Goal: Find contact information: Find contact information

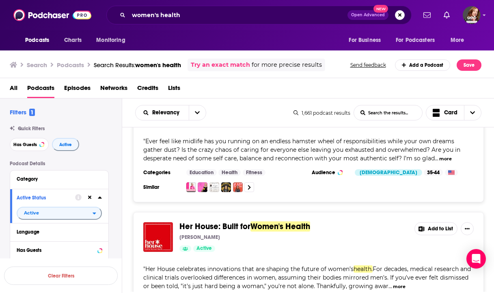
scroll to position [4830, 0]
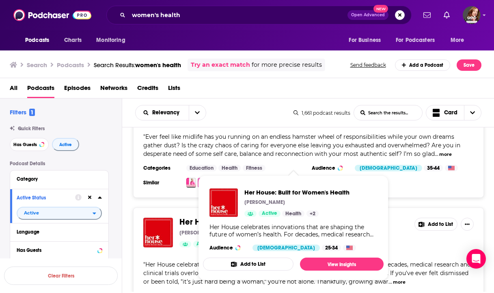
click at [249, 217] on span "Her House: Built for" at bounding box center [215, 222] width 71 height 10
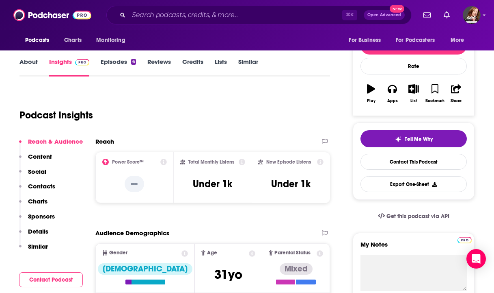
scroll to position [100, 0]
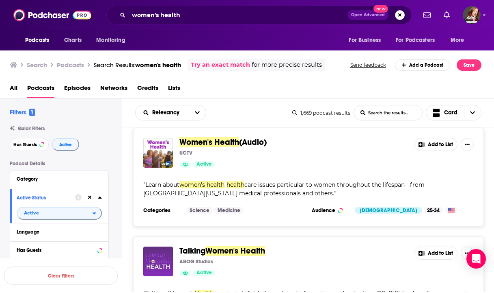
scroll to position [4465, 0]
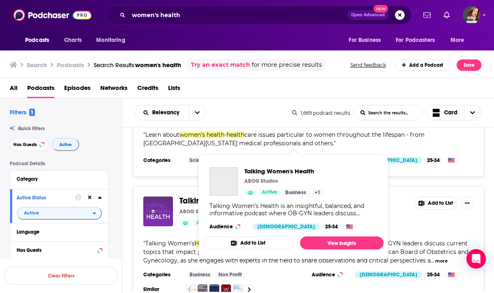
click at [238, 195] on span "Women's Health" at bounding box center [236, 200] width 60 height 10
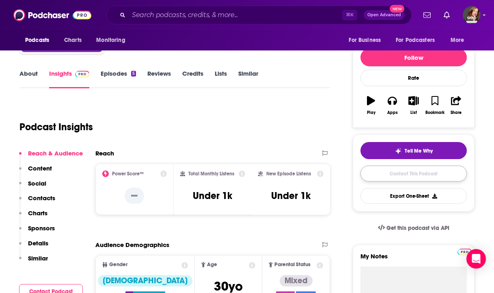
click at [413, 171] on link "Contact This Podcast" at bounding box center [414, 173] width 106 height 16
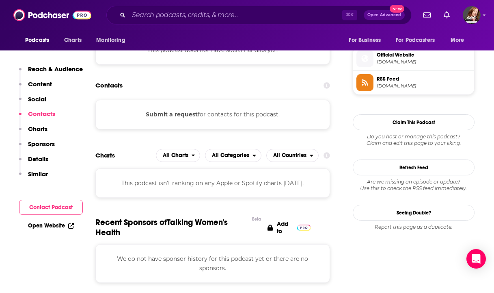
scroll to position [542, 0]
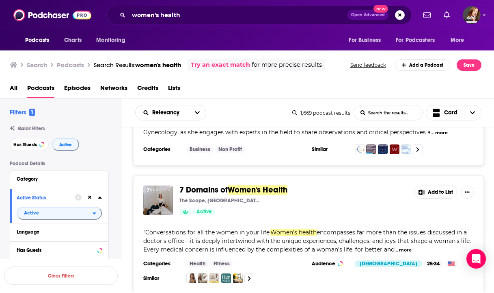
scroll to position [4562, 0]
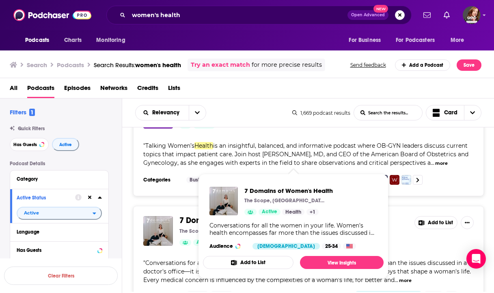
click at [269, 215] on span "Women's Health" at bounding box center [258, 220] width 60 height 10
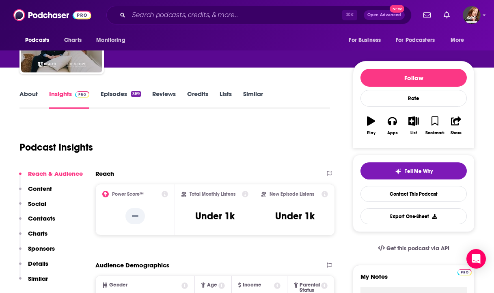
scroll to position [167, 0]
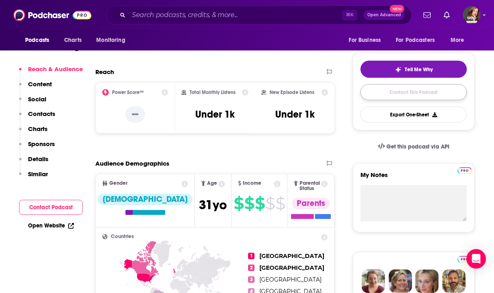
click at [412, 92] on link "Contact This Podcast" at bounding box center [414, 92] width 106 height 16
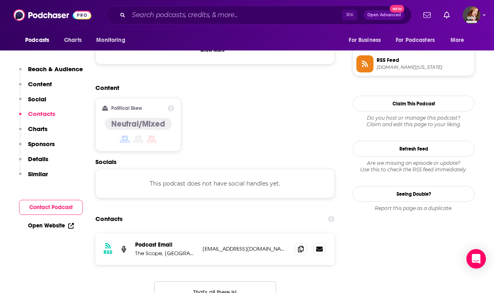
scroll to position [603, 0]
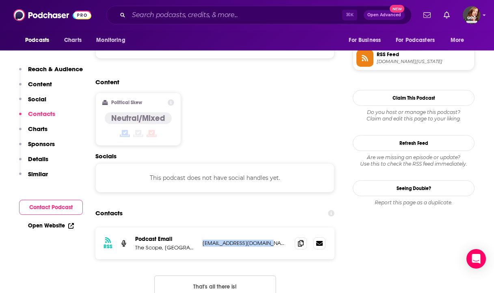
drag, startPoint x: 272, startPoint y: 206, endPoint x: 203, endPoint y: 207, distance: 68.7
click at [203, 239] on p "hello@thescoperadio.com" at bounding box center [246, 242] width 86 height 7
copy p "hello@thescoperadio.com"
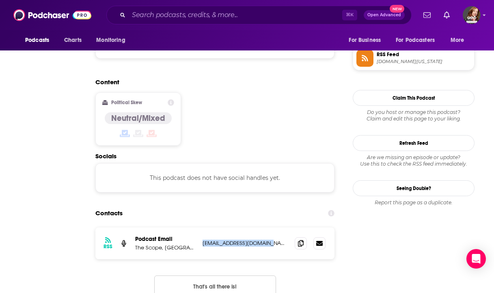
scroll to position [0, 0]
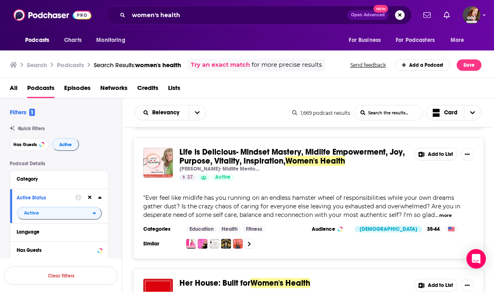
scroll to position [4764, 0]
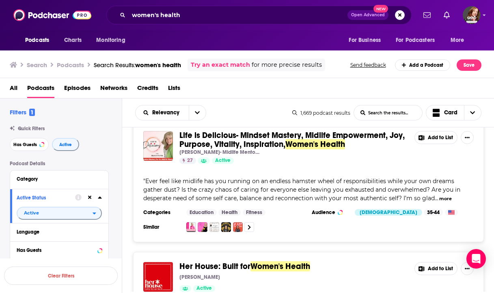
click at [272, 208] on div "Podcasts Charts Monitoring women's health Open Advanced New For Business For Po…" at bounding box center [247, 146] width 494 height 293
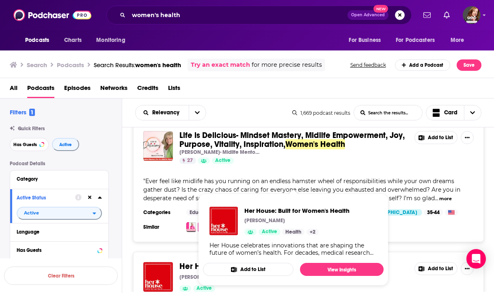
click at [192, 261] on span "Her House: Built for" at bounding box center [215, 266] width 71 height 10
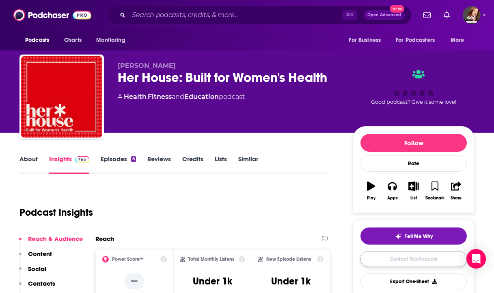
click at [376, 262] on link "Contact This Podcast" at bounding box center [414, 259] width 106 height 16
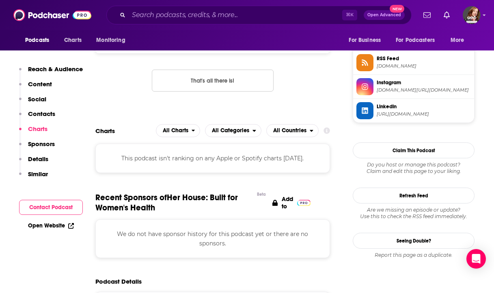
scroll to position [592, 0]
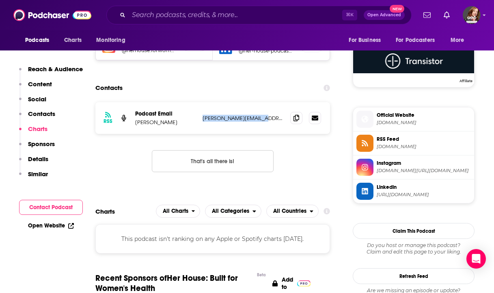
drag, startPoint x: 264, startPoint y: 120, endPoint x: 202, endPoint y: 119, distance: 62.2
click at [202, 119] on div "RSS Podcast Email Melissa Gundling D'Elia melissa@her-house.com melissa@her-hou…" at bounding box center [212, 118] width 235 height 32
copy p "melissa@her-house.com"
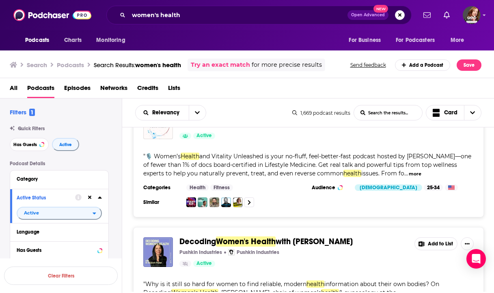
scroll to position [5273, 0]
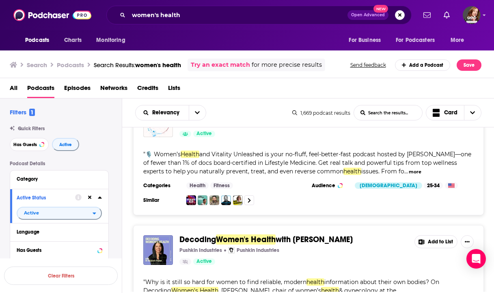
click at [268, 182] on div "Podcasts Charts Monitoring women's health Open Advanced New For Business For Po…" at bounding box center [247, 146] width 494 height 293
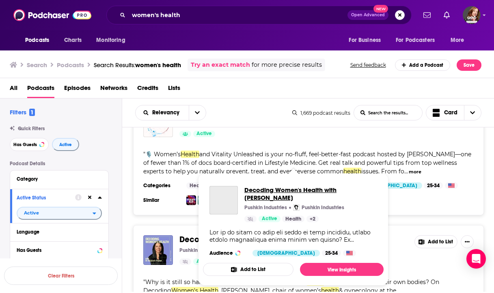
click at [274, 193] on span "Decoding Women's Health with Dr. Elizabeth Poynor" at bounding box center [311, 193] width 133 height 15
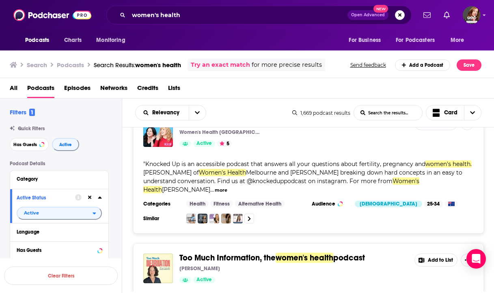
scroll to position [6154, 0]
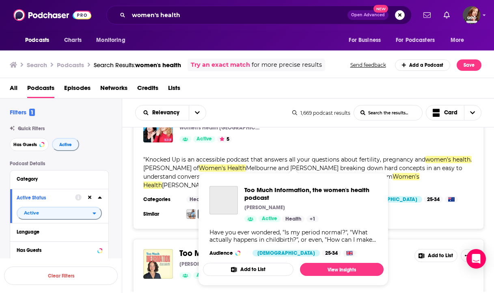
click at [260, 173] on span "Too Much Information, the women's health podcast Issy Warburton Active Health +…" at bounding box center [293, 229] width 181 height 113
click at [270, 189] on span "Too Much Information, the women's health podcast" at bounding box center [311, 193] width 133 height 15
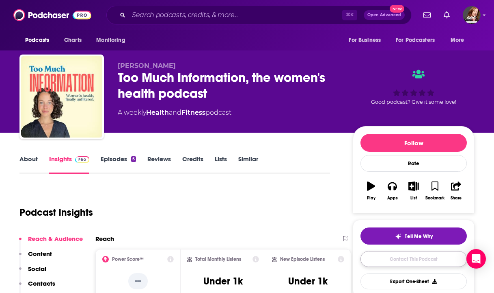
click at [411, 260] on link "Contact This Podcast" at bounding box center [414, 259] width 106 height 16
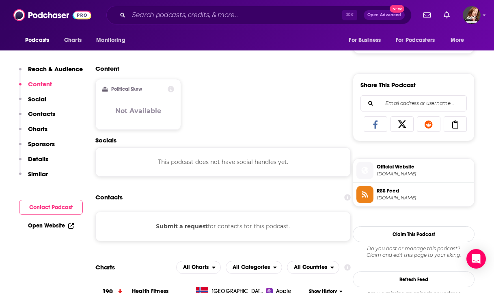
scroll to position [488, 0]
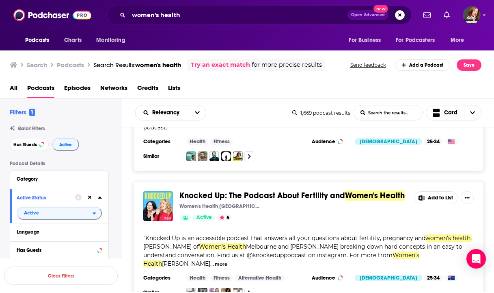
scroll to position [6179, 0]
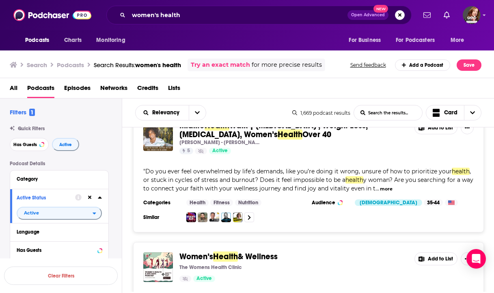
scroll to position [7585, 0]
click at [264, 251] on span "& Wellness" at bounding box center [258, 256] width 40 height 10
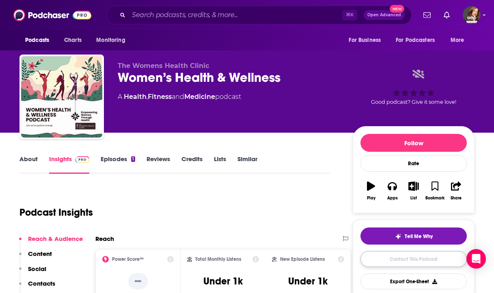
click at [377, 260] on link "Contact This Podcast" at bounding box center [414, 259] width 106 height 16
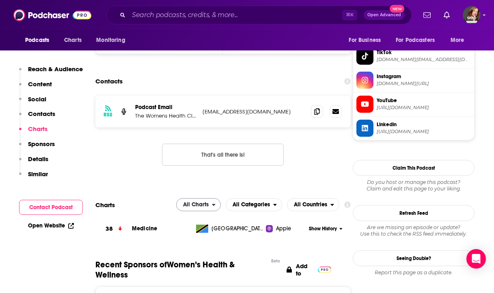
scroll to position [650, 0]
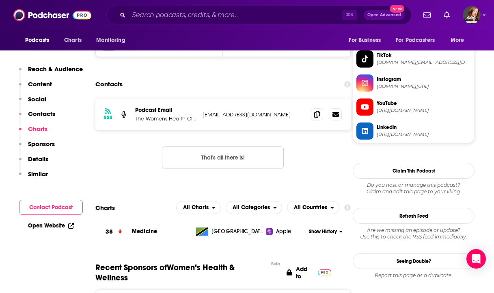
click at [276, 116] on p "hello@thewomenshealth.clinic" at bounding box center [254, 114] width 102 height 7
click at [280, 116] on p "hello@thewomenshealth.clinic" at bounding box center [254, 114] width 102 height 7
drag, startPoint x: 280, startPoint y: 116, endPoint x: 199, endPoint y: 116, distance: 81.7
click at [199, 116] on div "RSS Podcast Email The Womens Health Clinic hello@thewomenshealth.clinic hello@t…" at bounding box center [223, 114] width 256 height 32
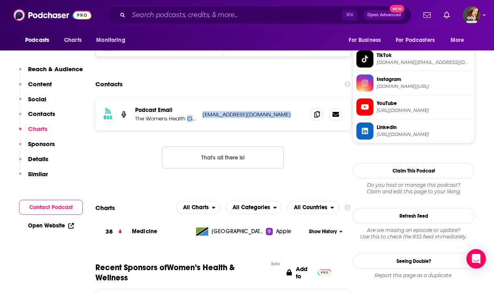
click at [228, 117] on p "hello@thewomenshealth.clinic" at bounding box center [254, 114] width 102 height 7
drag, startPoint x: 293, startPoint y: 115, endPoint x: 203, endPoint y: 115, distance: 90.2
click at [203, 115] on p "hello@thewomenshealth.clinic" at bounding box center [254, 114] width 102 height 7
copy p "hello@thewomenshealth.clinic"
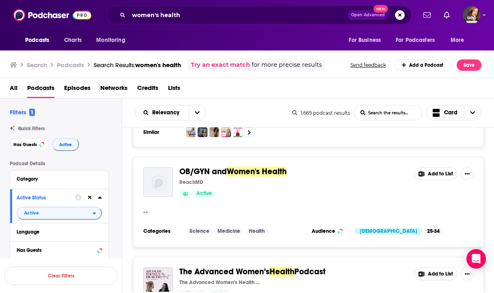
scroll to position [7188, 0]
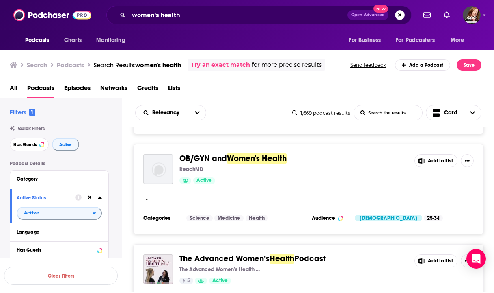
click at [261, 253] on span "The Advanced Women’s" at bounding box center [225, 258] width 90 height 10
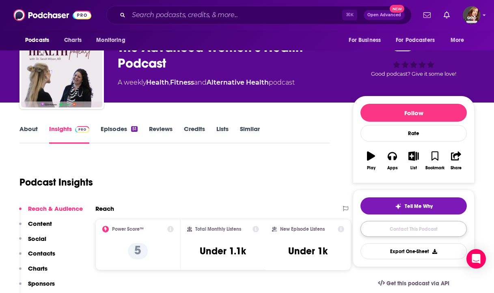
click at [390, 228] on link "Contact This Podcast" at bounding box center [414, 229] width 106 height 16
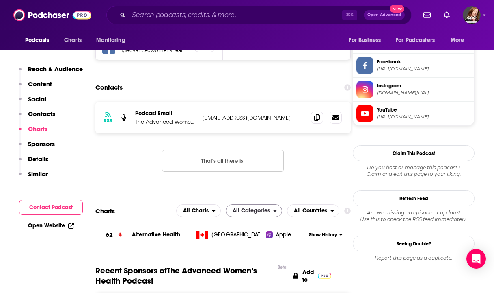
scroll to position [620, 0]
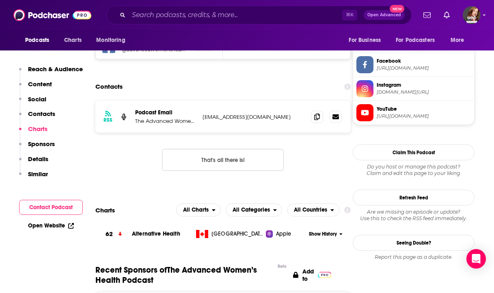
click at [206, 114] on p "media@advancedwomenshealth.ca" at bounding box center [254, 116] width 102 height 7
drag, startPoint x: 202, startPoint y: 115, endPoint x: 315, endPoint y: 116, distance: 113.4
click at [315, 116] on div "RSS Podcast Email The Advanced Women’s Health Podcast media@advancedwomenshealt…" at bounding box center [223, 117] width 256 height 32
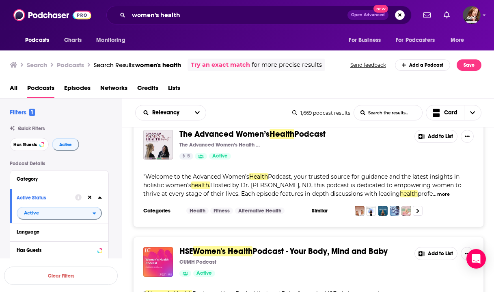
scroll to position [7313, 0]
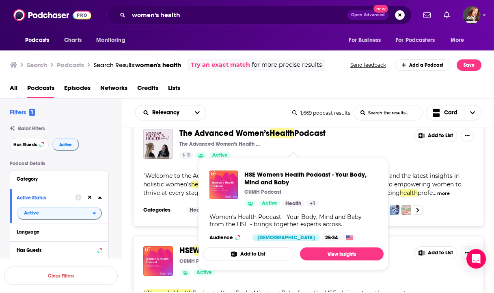
click at [336, 245] on span "Podcast - Your Body, Mind and Baby" at bounding box center [320, 250] width 135 height 10
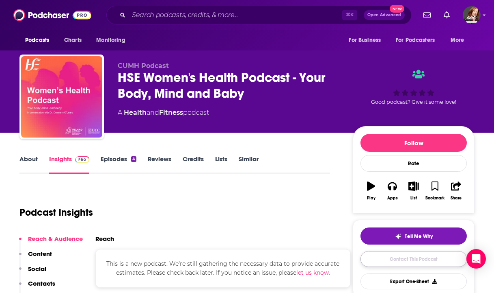
click at [413, 264] on link "Contact This Podcast" at bounding box center [414, 259] width 106 height 16
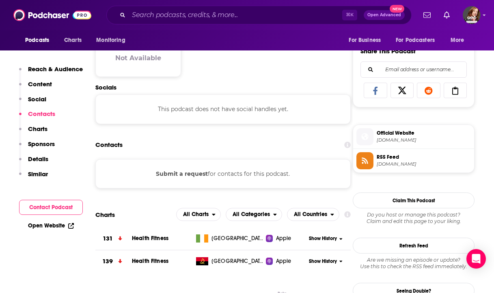
scroll to position [462, 0]
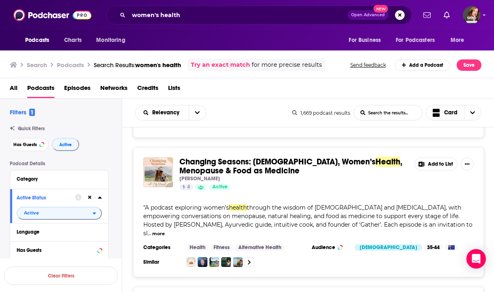
scroll to position [9328, 0]
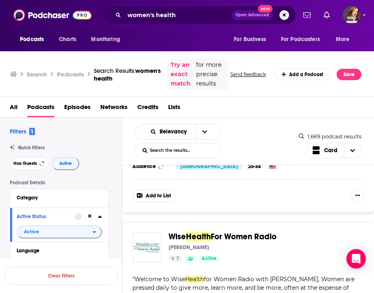
scroll to position [13733, 0]
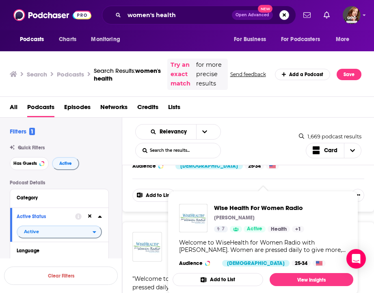
click at [253, 231] on span "For Women Radio" at bounding box center [244, 236] width 66 height 10
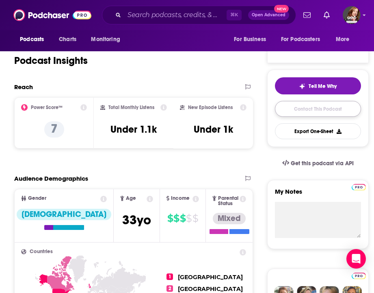
click at [329, 113] on link "Contact This Podcast" at bounding box center [318, 109] width 86 height 16
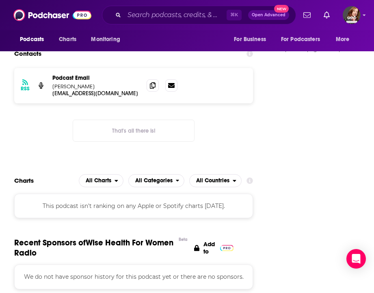
scroll to position [663, 0]
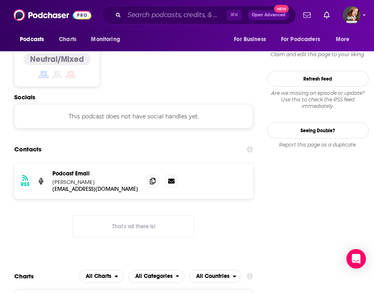
drag, startPoint x: 48, startPoint y: 144, endPoint x: 142, endPoint y: 144, distance: 93.9
click at [142, 163] on div "RSS Podcast Email Linda Kreter togiwisehealthforwomen@gmail.com togiwisehealthf…" at bounding box center [133, 180] width 239 height 35
click at [156, 177] on icon at bounding box center [153, 180] width 6 height 7
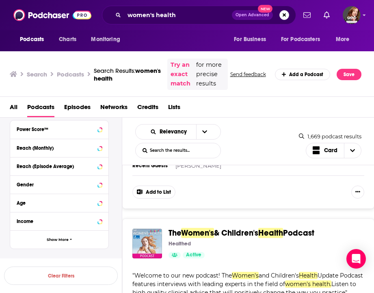
scroll to position [11221, 0]
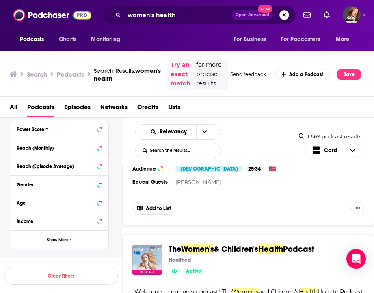
click at [206, 244] on span "Women's" at bounding box center [197, 249] width 33 height 10
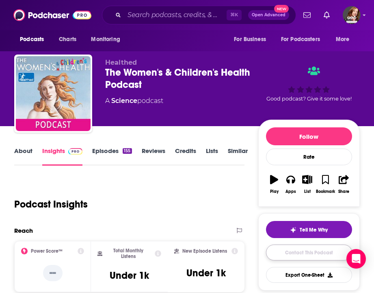
click at [306, 254] on link "Contact This Podcast" at bounding box center [309, 252] width 86 height 16
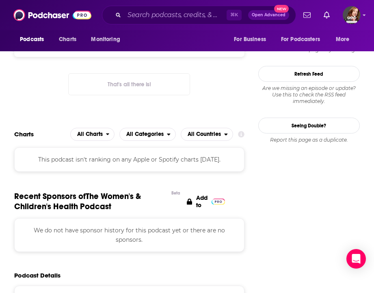
scroll to position [585, 0]
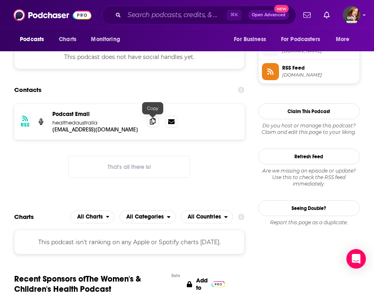
click at [154, 124] on icon at bounding box center [153, 121] width 6 height 7
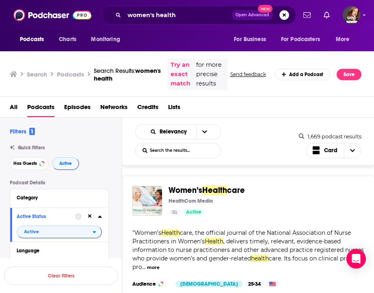
scroll to position [13870, 0]
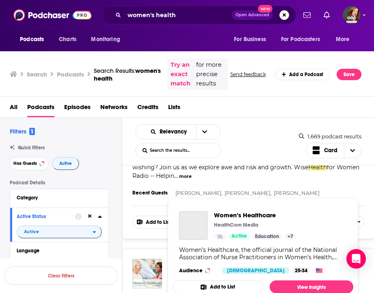
click at [221, 205] on div "Podcasts Charts Monitoring women's health Open Advanced New For Business For Po…" at bounding box center [187, 146] width 374 height 293
click at [235, 215] on span "Women’s Healthcare" at bounding box center [255, 215] width 82 height 8
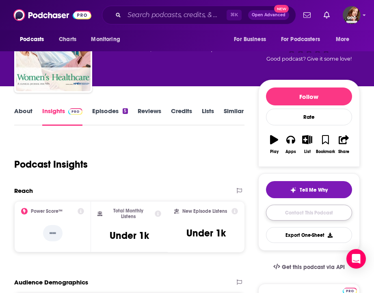
click at [315, 214] on link "Contact This Podcast" at bounding box center [309, 212] width 86 height 16
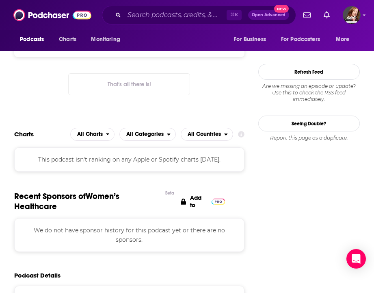
scroll to position [532, 0]
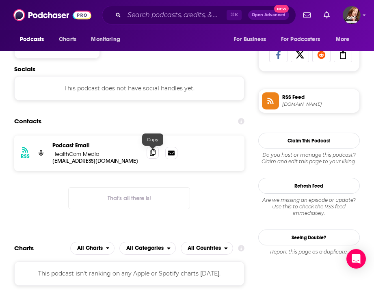
click at [156, 154] on span at bounding box center [153, 152] width 12 height 12
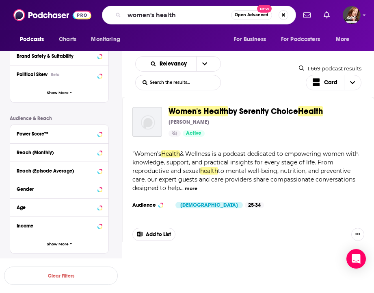
scroll to position [169, 0]
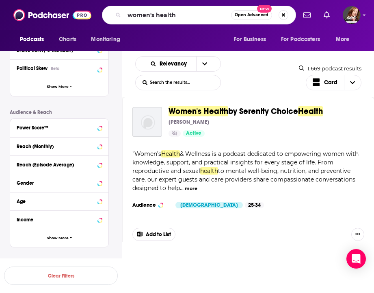
click at [257, 203] on div "Audience Female 25-34" at bounding box center [248, 205] width 232 height 12
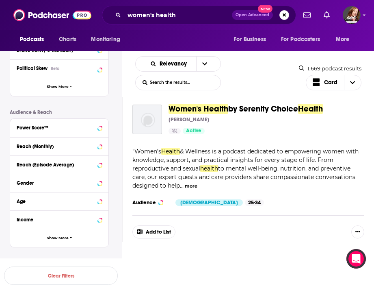
scroll to position [10537, 0]
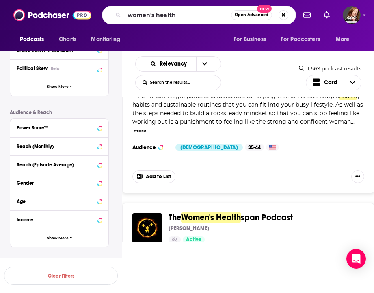
click at [260, 165] on div "Add to List" at bounding box center [248, 171] width 232 height 23
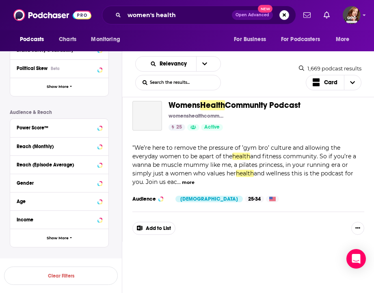
scroll to position [11238, 0]
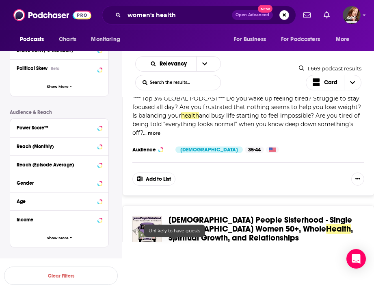
scroll to position [10079, 0]
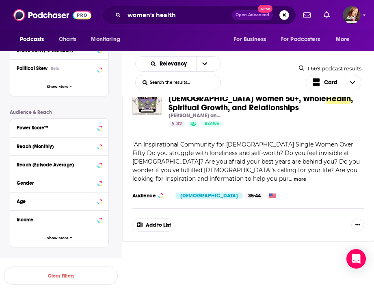
click at [260, 163] on span "An Inspirational Community for [DEMOGRAPHIC_DATA] Single Women Over Fifty Do yo…" at bounding box center [246, 161] width 228 height 41
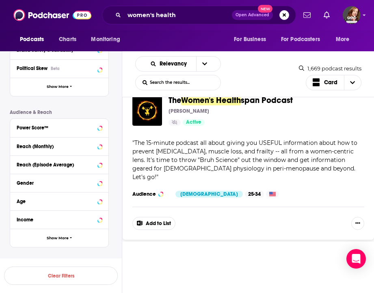
scroll to position [11389, 0]
click at [225, 256] on button "Load More..." at bounding box center [249, 267] width 122 height 22
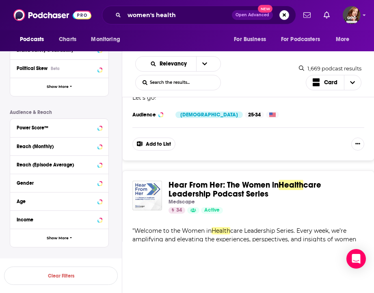
scroll to position [11800, 0]
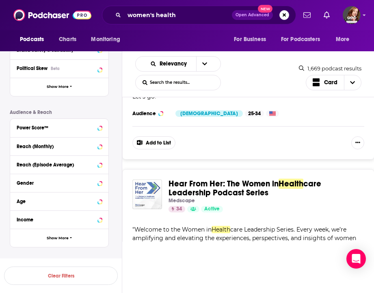
click at [223, 130] on div "Podcasts Charts Monitoring women's health Open Advanced New For Business For Po…" at bounding box center [187, 146] width 374 height 293
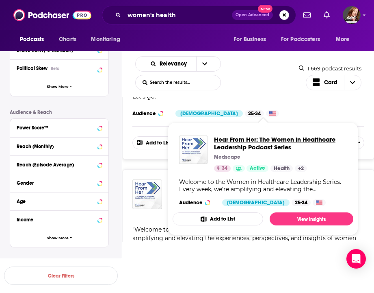
click at [235, 142] on span "Hear From Her: The Women in Healthcare Leadership Podcast Series" at bounding box center [280, 142] width 133 height 15
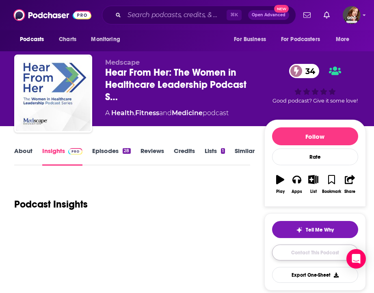
click at [301, 259] on link "Contact This Podcast" at bounding box center [315, 252] width 86 height 16
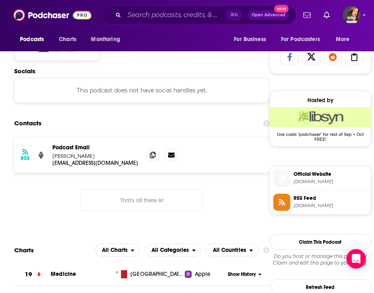
scroll to position [520, 0]
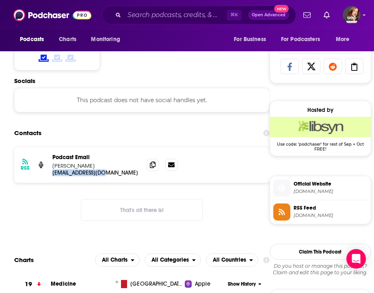
drag, startPoint x: 111, startPoint y: 177, endPoint x: 50, endPoint y: 174, distance: 60.2
click at [50, 174] on div "RSS Podcast Email [PERSON_NAME] [EMAIL_ADDRESS][DOMAIN_NAME] [EMAIL_ADDRESS][DO…" at bounding box center [142, 164] width 256 height 35
copy p "[EMAIL_ADDRESS][DOMAIN_NAME]"
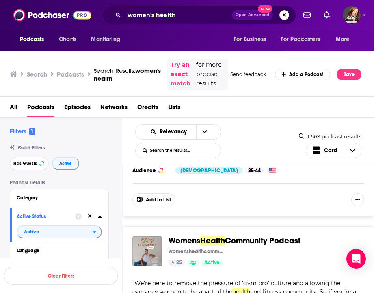
scroll to position [14891, 0]
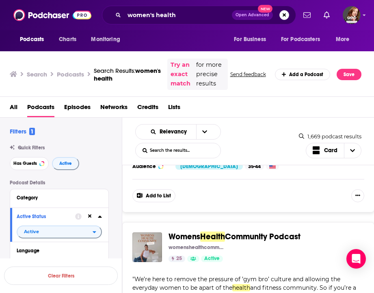
click at [197, 231] on span "Womens" at bounding box center [185, 236] width 32 height 10
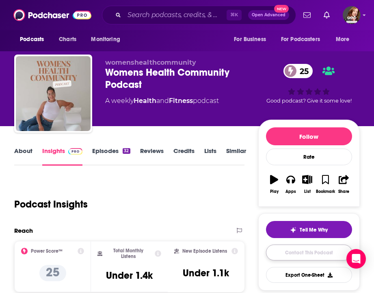
click at [284, 252] on link "Contact This Podcast" at bounding box center [309, 252] width 86 height 16
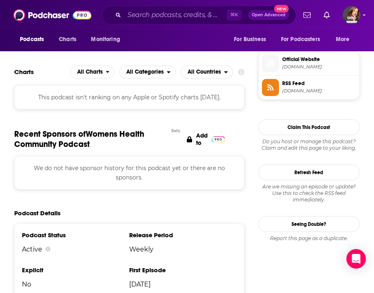
scroll to position [519, 0]
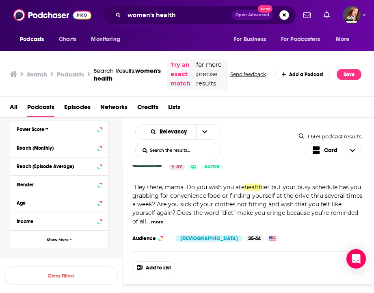
scroll to position [16987, 0]
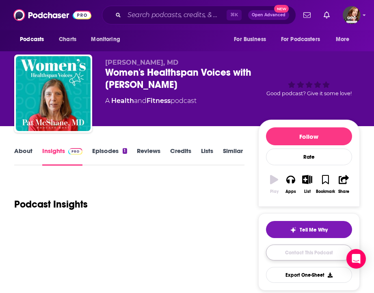
click at [303, 257] on link "Contact This Podcast" at bounding box center [309, 252] width 86 height 16
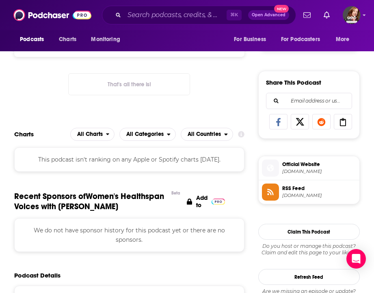
scroll to position [382, 0]
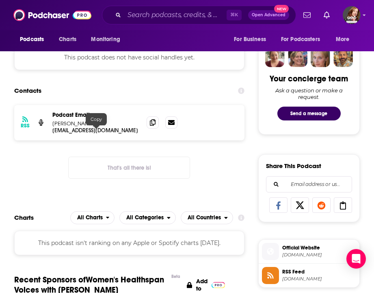
drag, startPoint x: 110, startPoint y: 133, endPoint x: 47, endPoint y: 134, distance: 62.6
click at [47, 134] on div "RSS Podcast Email [PERSON_NAME], MD [EMAIL_ADDRESS][DOMAIN_NAME] [EMAIL_ADDRESS…" at bounding box center [129, 122] width 230 height 35
drag, startPoint x: 109, startPoint y: 134, endPoint x: 49, endPoint y: 133, distance: 60.6
click at [49, 133] on div "RSS Podcast Email [PERSON_NAME], MD [EMAIL_ADDRESS][DOMAIN_NAME] [EMAIL_ADDRESS…" at bounding box center [129, 122] width 230 height 35
copy p "[EMAIL_ADDRESS][DOMAIN_NAME]"
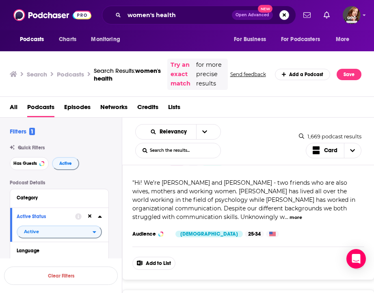
scroll to position [17452, 0]
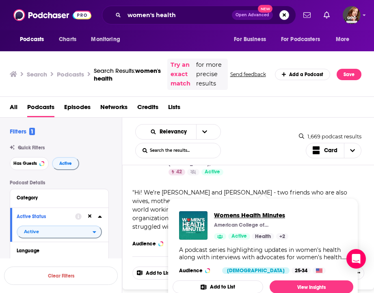
click at [254, 215] on span "Womens Health Minutes" at bounding box center [251, 215] width 74 height 8
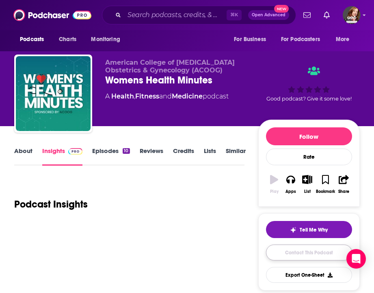
click at [303, 244] on link "Contact This Podcast" at bounding box center [309, 252] width 86 height 16
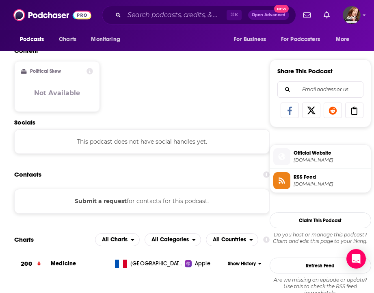
scroll to position [477, 0]
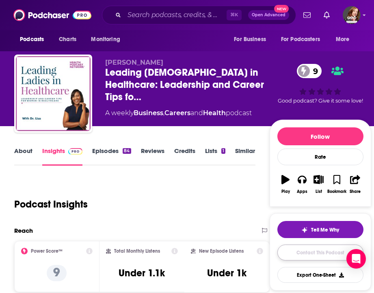
click at [293, 257] on link "Contact This Podcast" at bounding box center [321, 252] width 86 height 16
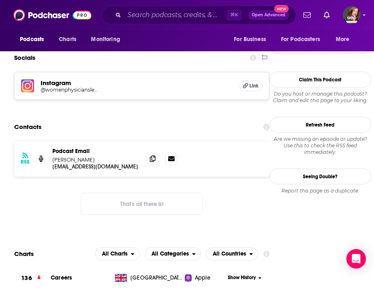
scroll to position [687, 0]
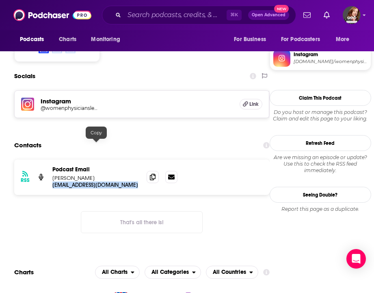
drag, startPoint x: 128, startPoint y: 145, endPoint x: 50, endPoint y: 145, distance: 78.0
click at [50, 159] on div "RSS Podcast Email [PERSON_NAME] [EMAIL_ADDRESS][DOMAIN_NAME] [EMAIL_ADDRESS][DO…" at bounding box center [142, 176] width 256 height 35
copy p "[EMAIL_ADDRESS][DOMAIN_NAME]"
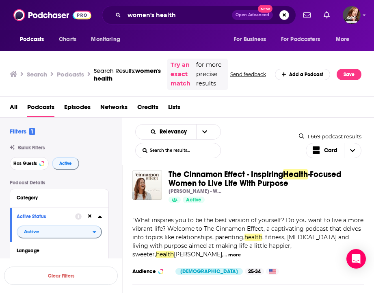
scroll to position [19732, 0]
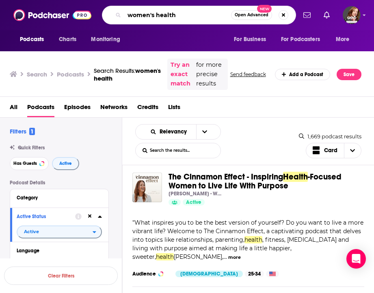
click at [180, 17] on input "women's health" at bounding box center [177, 15] width 107 height 13
type input "women's healthcare"
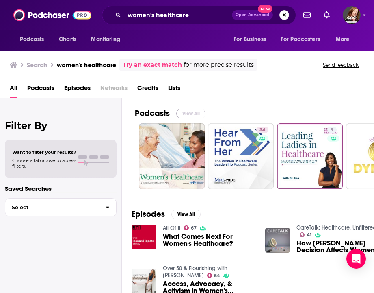
click at [186, 113] on button "View All" at bounding box center [190, 113] width 29 height 10
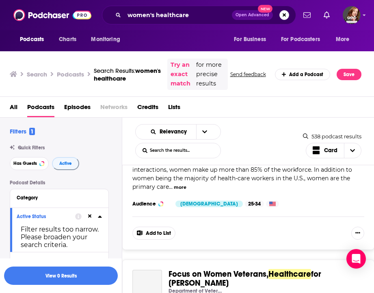
scroll to position [568, 0]
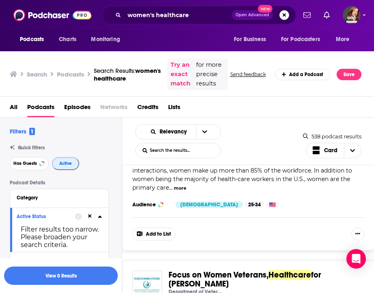
click at [67, 163] on span "Active" at bounding box center [65, 163] width 13 height 4
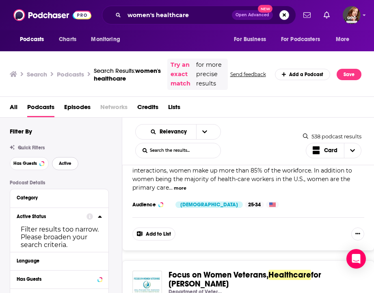
click at [67, 163] on span "Active" at bounding box center [65, 163] width 13 height 4
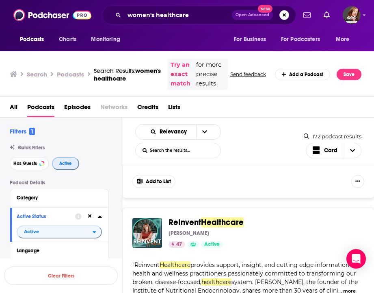
scroll to position [816, 0]
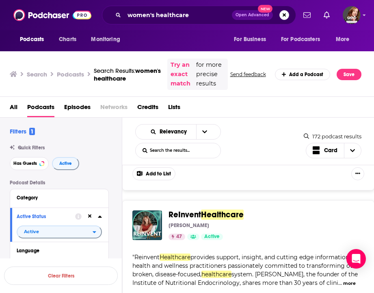
click at [208, 198] on div "Podcasts Charts Monitoring women's healthcare Open Advanced New For Business Fo…" at bounding box center [187, 146] width 374 height 293
click at [289, 200] on div "ReInvent Healthcare [PERSON_NAME] 47 Active Categories Health + 3 Add to List "…" at bounding box center [248, 272] width 252 height 145
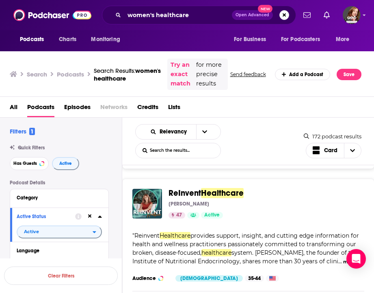
scroll to position [842, 0]
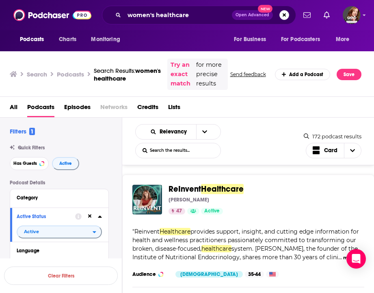
click at [226, 184] on span "Healthcare" at bounding box center [222, 189] width 43 height 10
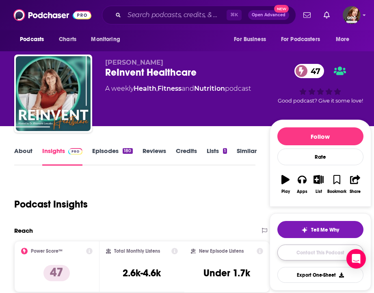
click at [316, 252] on link "Contact This Podcast" at bounding box center [321, 252] width 86 height 16
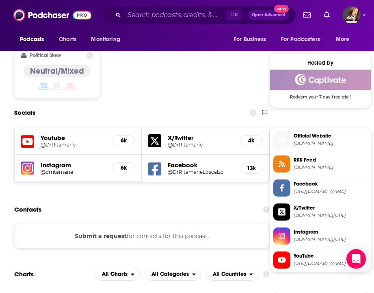
scroll to position [670, 0]
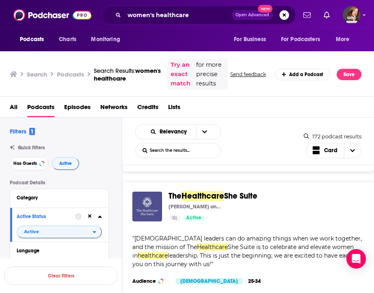
scroll to position [1662, 0]
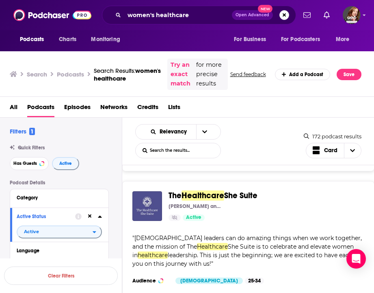
click at [217, 190] on span "Healthcare" at bounding box center [203, 195] width 43 height 10
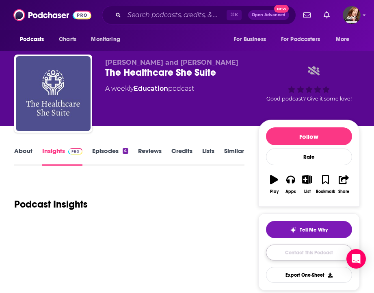
click at [308, 260] on link "Contact This Podcast" at bounding box center [309, 252] width 86 height 16
click at [308, 254] on link "Contact This Podcast" at bounding box center [309, 252] width 86 height 16
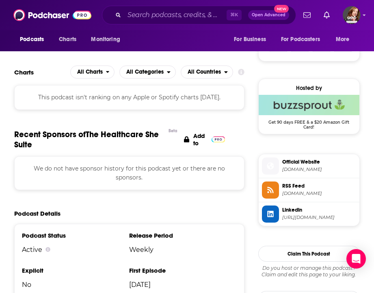
scroll to position [412, 0]
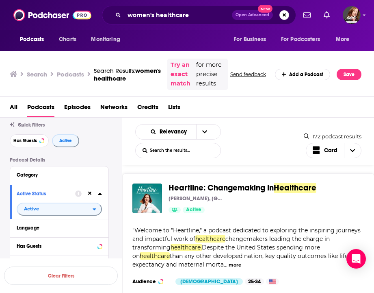
scroll to position [1818, 0]
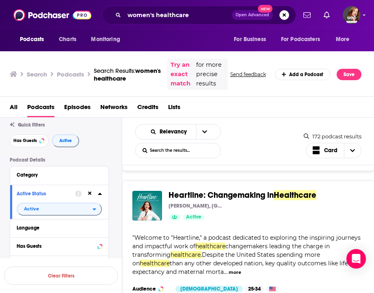
click at [230, 190] on span "Heartline: Changemaking in" at bounding box center [221, 195] width 105 height 10
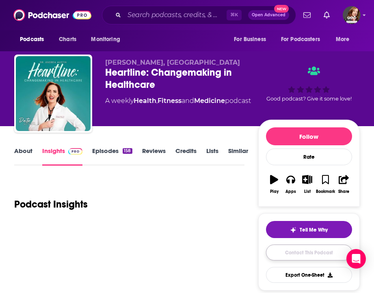
click at [286, 252] on link "Contact This Podcast" at bounding box center [309, 252] width 86 height 16
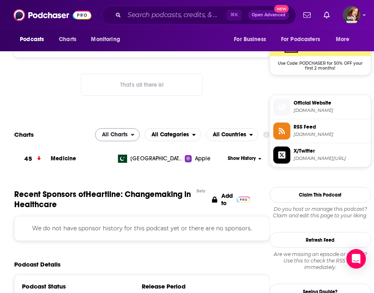
scroll to position [568, 0]
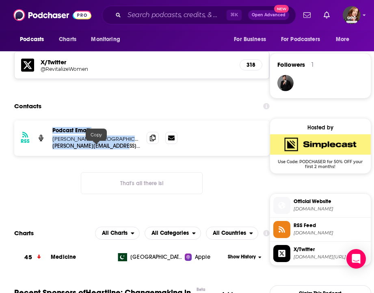
drag, startPoint x: 133, startPoint y: 147, endPoint x: 47, endPoint y: 146, distance: 86.6
click at [47, 146] on div "RSS Podcast Email [PERSON_NAME], [GEOGRAPHIC_DATA] [PERSON_NAME][EMAIL_ADDRESS]…" at bounding box center [142, 137] width 256 height 35
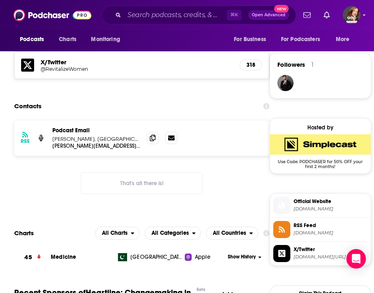
click at [128, 130] on p "Podcast Email" at bounding box center [96, 130] width 88 height 7
drag, startPoint x: 134, startPoint y: 148, endPoint x: 52, endPoint y: 147, distance: 81.7
click at [52, 147] on p "[PERSON_NAME][EMAIL_ADDRESS][DOMAIN_NAME]" at bounding box center [96, 145] width 88 height 7
copy p "[PERSON_NAME][EMAIL_ADDRESS][DOMAIN_NAME]"
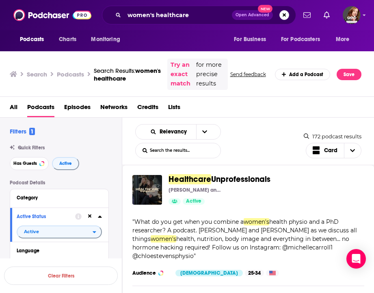
scroll to position [1992, 0]
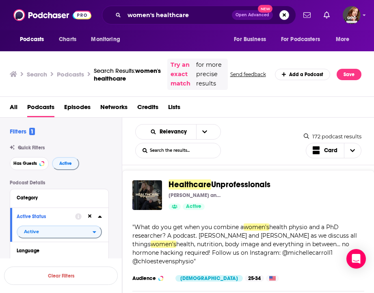
click at [246, 179] on span "Unprofessionals" at bounding box center [240, 184] width 59 height 10
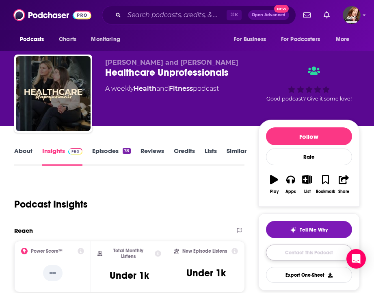
click at [304, 253] on link "Contact This Podcast" at bounding box center [309, 252] width 86 height 16
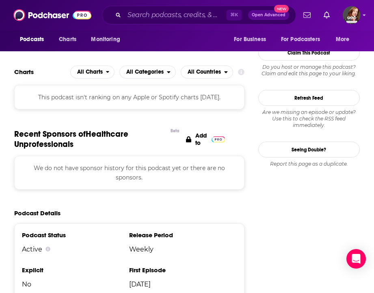
scroll to position [529, 0]
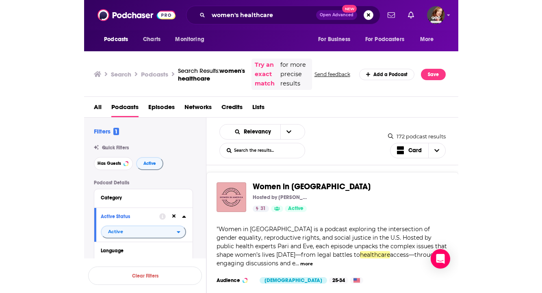
scroll to position [2772, 0]
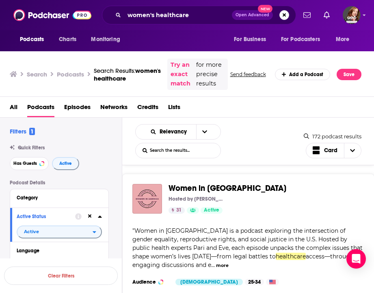
click at [217, 183] on span "Women in [GEOGRAPHIC_DATA]" at bounding box center [228, 188] width 118 height 10
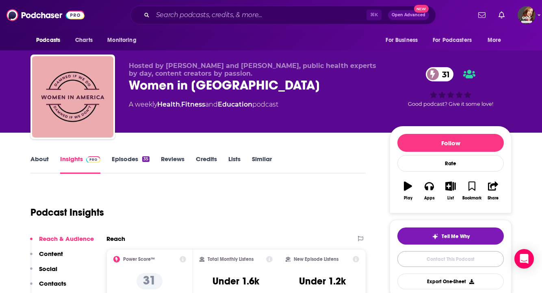
click at [374, 251] on link "Contact This Podcast" at bounding box center [450, 259] width 106 height 16
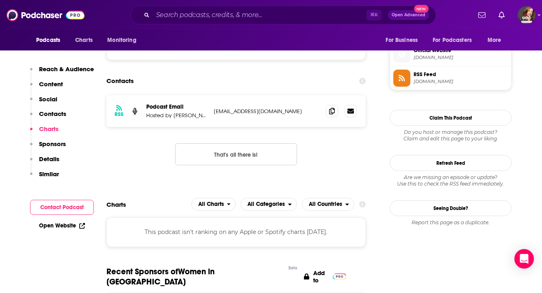
scroll to position [554, 0]
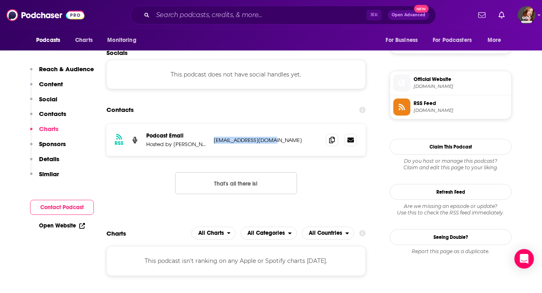
drag, startPoint x: 213, startPoint y: 140, endPoint x: 287, endPoint y: 144, distance: 74.0
click at [288, 144] on div "RSS Podcast Email Hosted by [PERSON_NAME] and [PERSON_NAME], public health expe…" at bounding box center [235, 140] width 259 height 32
copy p "[EMAIL_ADDRESS][DOMAIN_NAME]"
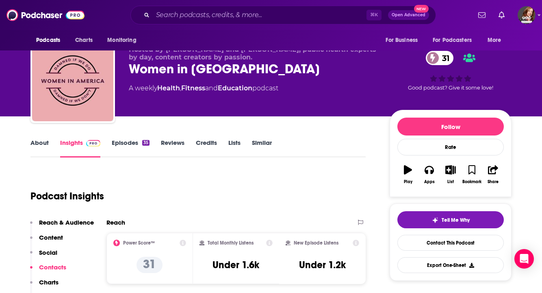
scroll to position [0, 0]
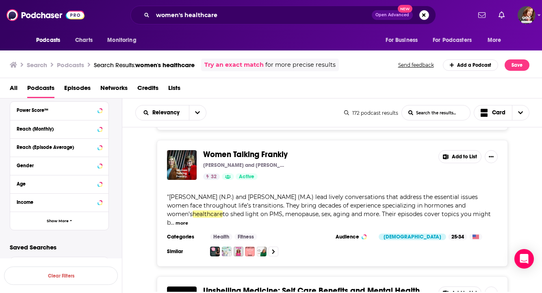
scroll to position [2394, 0]
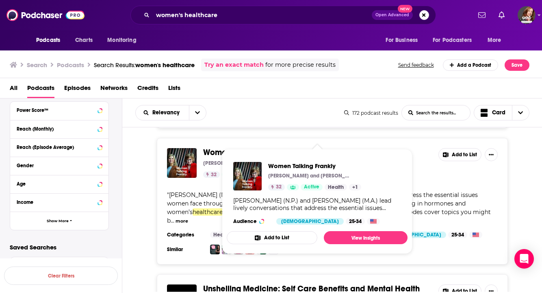
click at [249, 147] on span "Women Talking Frankly" at bounding box center [245, 152] width 85 height 10
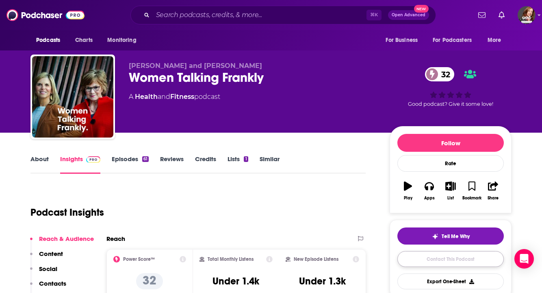
click at [374, 260] on link "Contact This Podcast" at bounding box center [450, 259] width 106 height 16
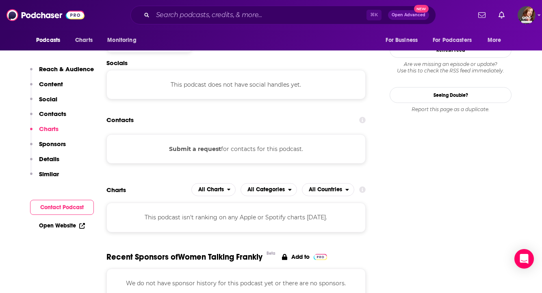
scroll to position [669, 0]
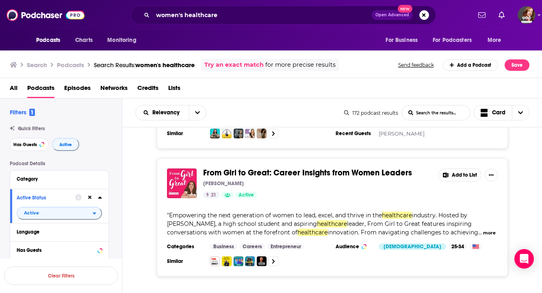
scroll to position [3033, 0]
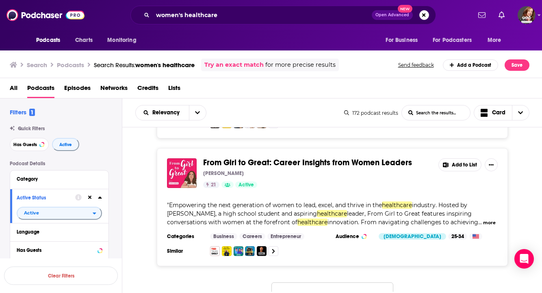
click at [342, 282] on button "Load More..." at bounding box center [332, 293] width 122 height 22
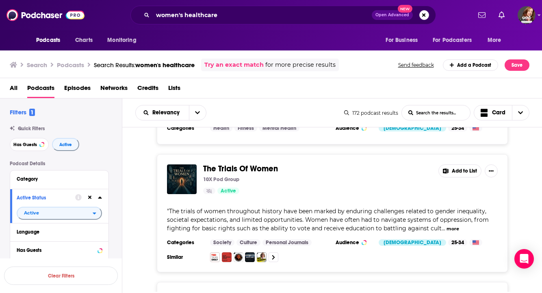
scroll to position [3270, 0]
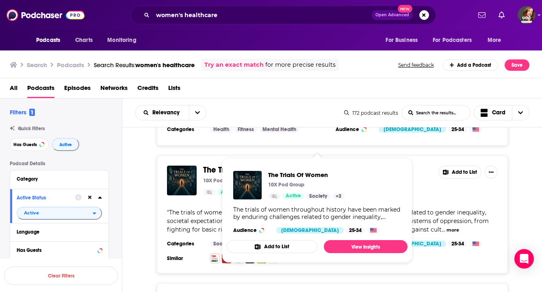
click at [253, 165] on span "The Trials Of Women" at bounding box center [240, 170] width 75 height 10
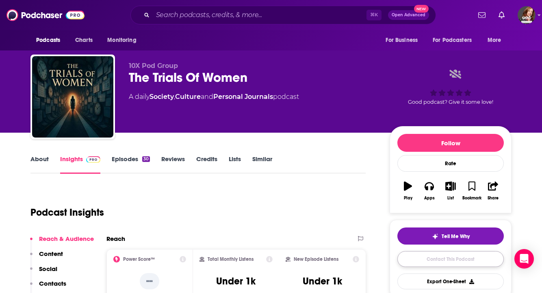
click at [374, 261] on link "Contact This Podcast" at bounding box center [450, 259] width 106 height 16
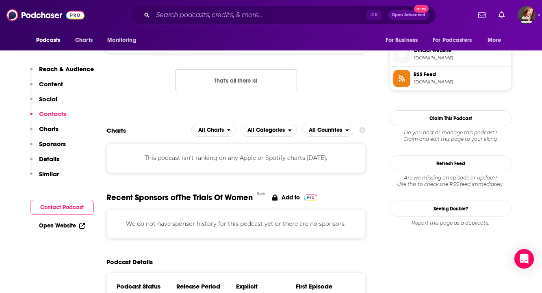
scroll to position [508, 0]
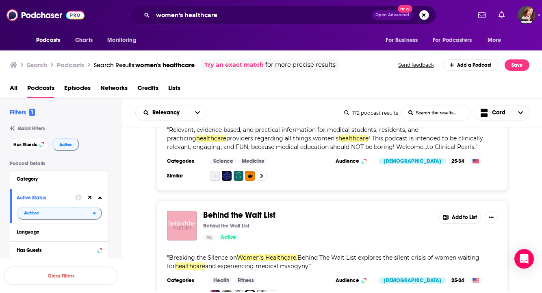
scroll to position [4298, 0]
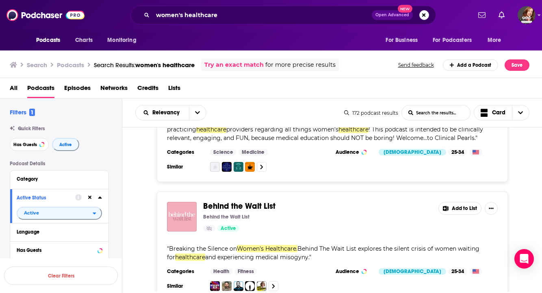
click at [259, 201] on span "Behind the Wait List" at bounding box center [239, 206] width 72 height 10
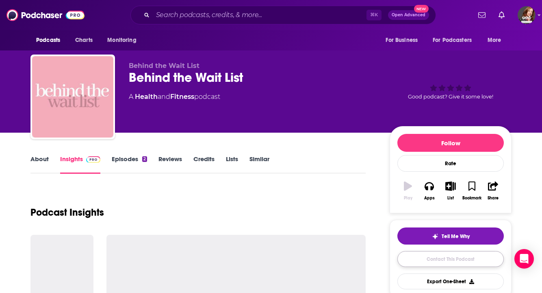
click at [374, 260] on link "Contact This Podcast" at bounding box center [450, 259] width 106 height 16
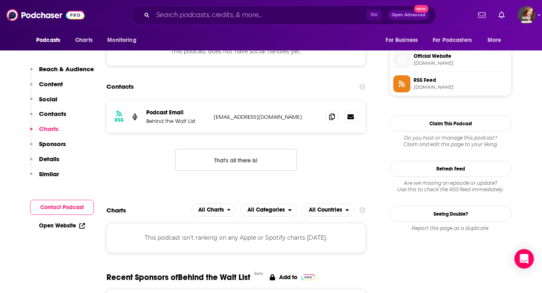
scroll to position [576, 0]
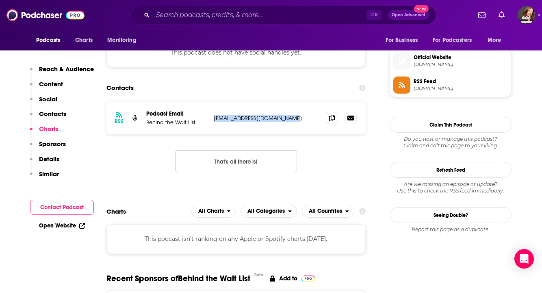
drag, startPoint x: 291, startPoint y: 121, endPoint x: 211, endPoint y: 120, distance: 79.6
click at [211, 120] on div "RSS Podcast Email Behind the Wait List [EMAIL_ADDRESS][DOMAIN_NAME] [EMAIL_ADDR…" at bounding box center [235, 118] width 259 height 32
copy p "[EMAIL_ADDRESS][DOMAIN_NAME]"
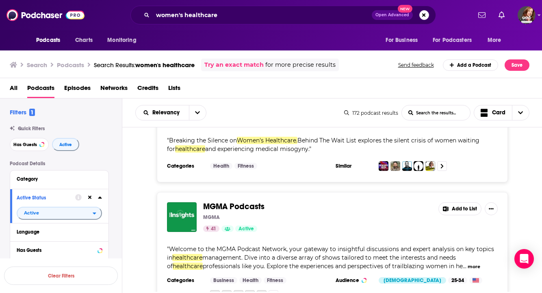
scroll to position [4299, 0]
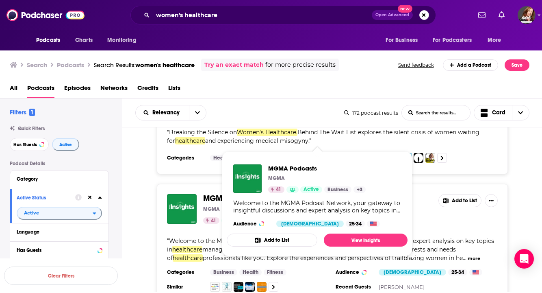
click at [244, 193] on span "MGMA Podcasts" at bounding box center [233, 198] width 61 height 10
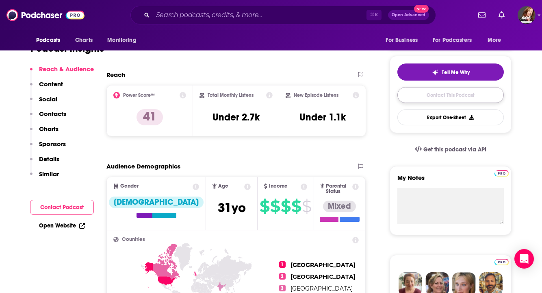
click at [374, 94] on link "Contact This Podcast" at bounding box center [450, 95] width 106 height 16
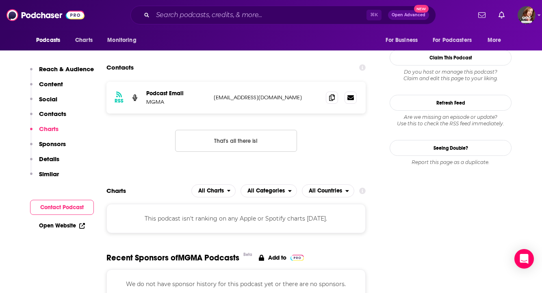
scroll to position [763, 0]
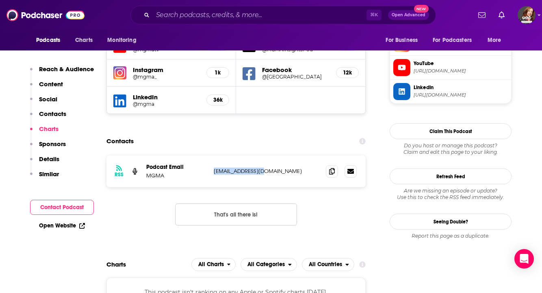
drag, startPoint x: 277, startPoint y: 113, endPoint x: 197, endPoint y: 113, distance: 79.6
click at [0, 0] on div "Podcast Email MGMA [EMAIL_ADDRESS][DOMAIN_NAME] [EMAIL_ADDRESS][DOMAIN_NAME]" at bounding box center [0, 0] width 0 height 0
copy div "[EMAIL_ADDRESS][DOMAIN_NAME]"
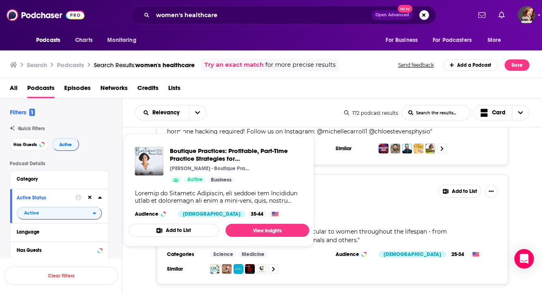
scroll to position [1613, 0]
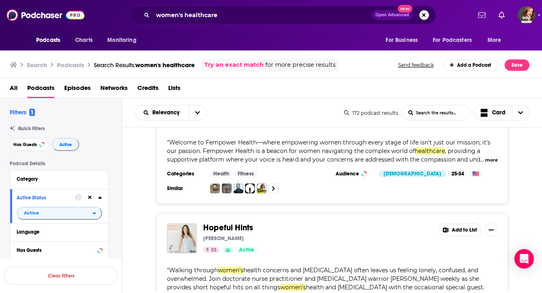
scroll to position [4905, 0]
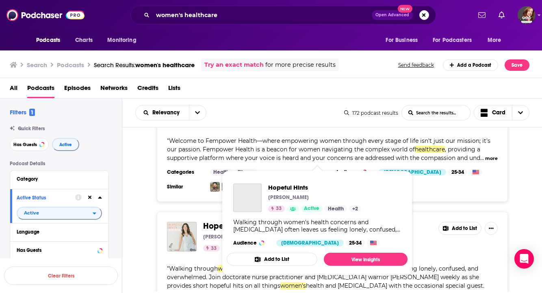
click at [239, 221] on span "Hopeful Hints" at bounding box center [228, 226] width 50 height 10
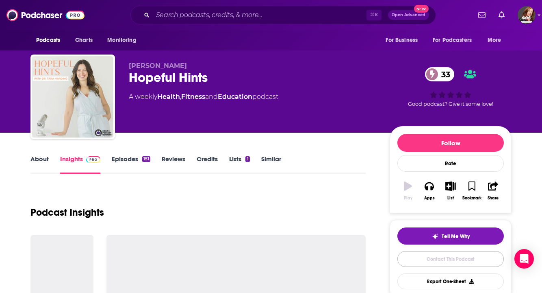
click at [374, 262] on link "Contact This Podcast" at bounding box center [450, 259] width 106 height 16
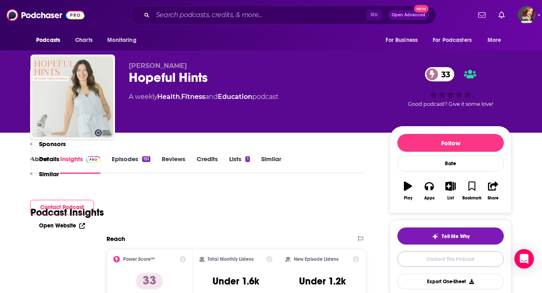
scroll to position [659, 0]
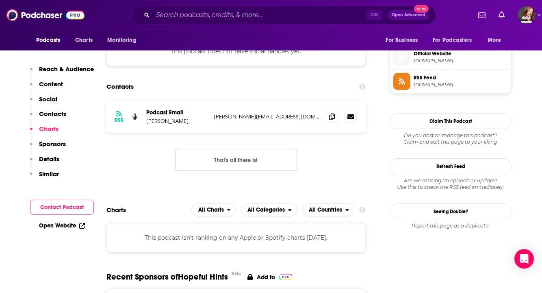
scroll to position [540, 0]
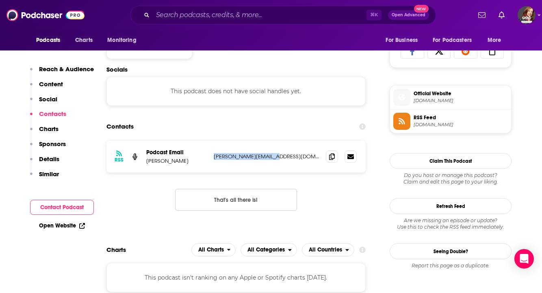
drag, startPoint x: 289, startPoint y: 156, endPoint x: 212, endPoint y: 156, distance: 77.2
click at [212, 156] on div "RSS Podcast Email Tara Brandner tara@tarabrandner.com tara@tarabrandner.com" at bounding box center [235, 157] width 259 height 32
copy p "[PERSON_NAME][EMAIL_ADDRESS][DOMAIN_NAME]"
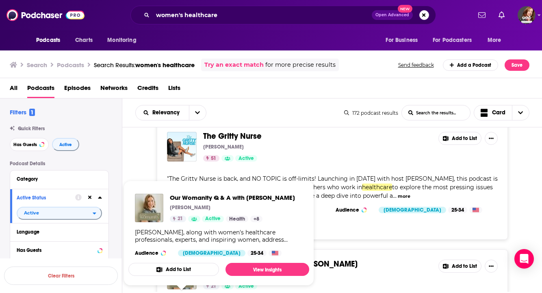
scroll to position [5122, 0]
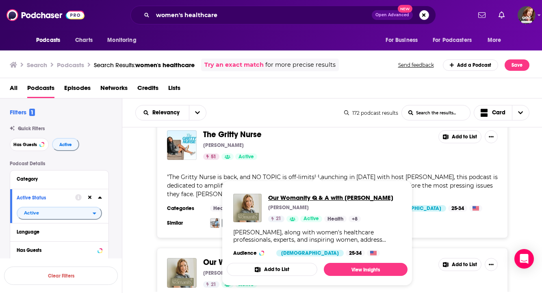
click at [333, 197] on span "Our Womanity Q & A with Dr. Rachel Pope" at bounding box center [330, 197] width 125 height 8
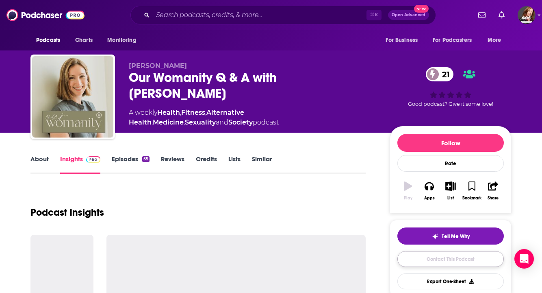
click at [442, 261] on link "Contact This Podcast" at bounding box center [450, 259] width 106 height 16
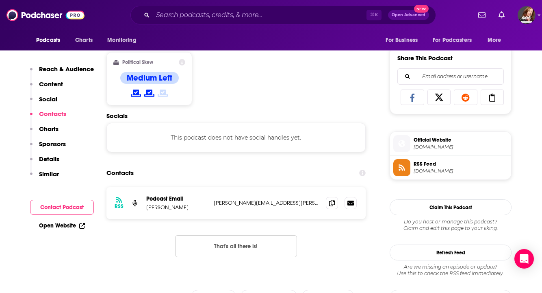
scroll to position [477, 0]
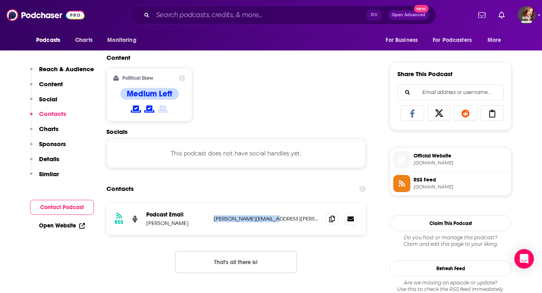
drag, startPoint x: 286, startPoint y: 218, endPoint x: 210, endPoint y: 217, distance: 76.4
click at [210, 217] on div "RSS Podcast Email Rachel Pope rachel.pope@gmail.com rachel.pope@gmail.com" at bounding box center [235, 219] width 259 height 32
copy div "Rachel Pope rachel.pope@gmail.com"
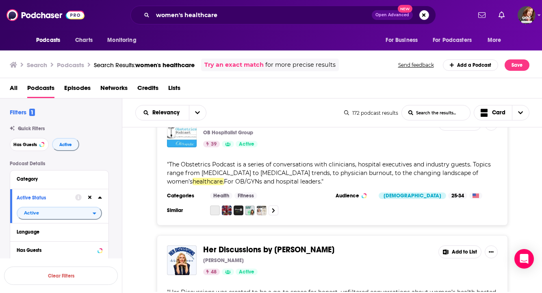
scroll to position [5512, 0]
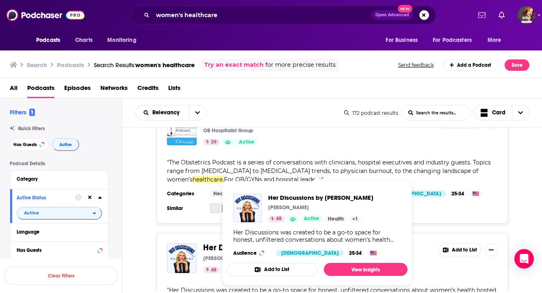
click at [277, 242] on span "Her Discussions by Dr Faye" at bounding box center [268, 247] width 131 height 10
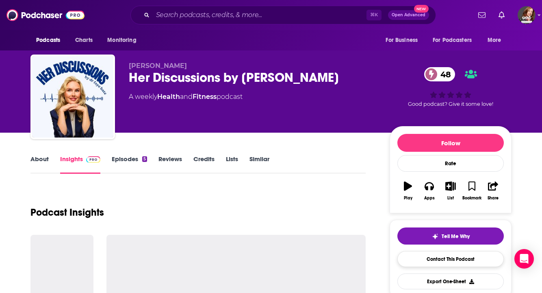
click at [431, 262] on link "Contact This Podcast" at bounding box center [450, 259] width 106 height 16
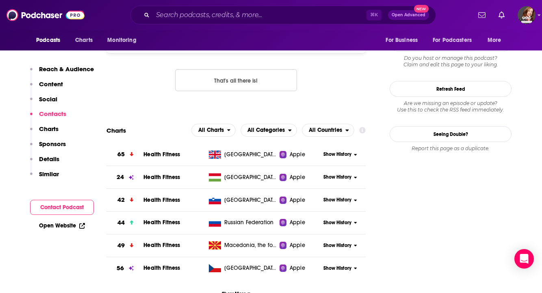
scroll to position [524, 0]
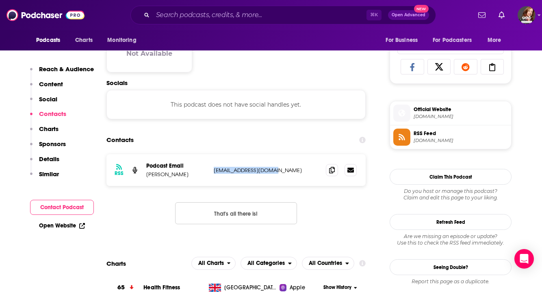
drag, startPoint x: 278, startPoint y: 176, endPoint x: 213, endPoint y: 172, distance: 65.1
click at [213, 172] on div "RSS Podcast Email Dr Faye Bate ester@fayebate.online ester@fayebate.online" at bounding box center [235, 170] width 259 height 32
copy p "ester@fayebate.online"
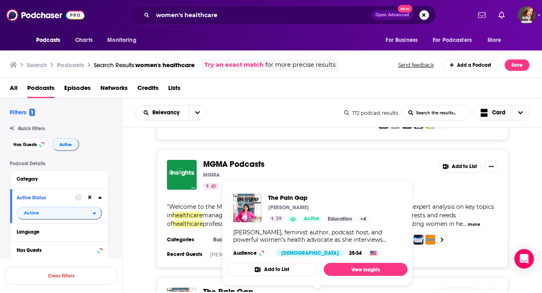
scroll to position [4508, 0]
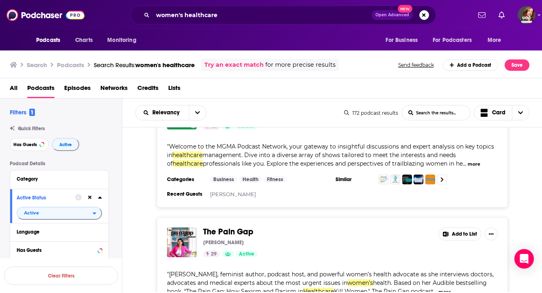
click at [210, 226] on span "The Pain Gap" at bounding box center [228, 231] width 50 height 10
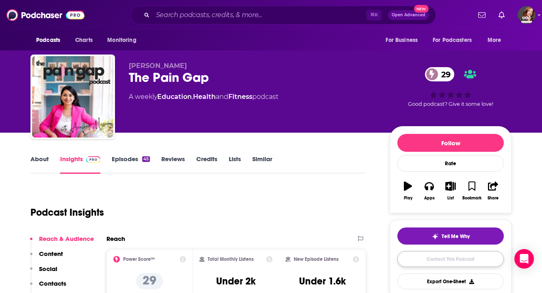
click at [435, 264] on link "Contact This Podcast" at bounding box center [450, 259] width 106 height 16
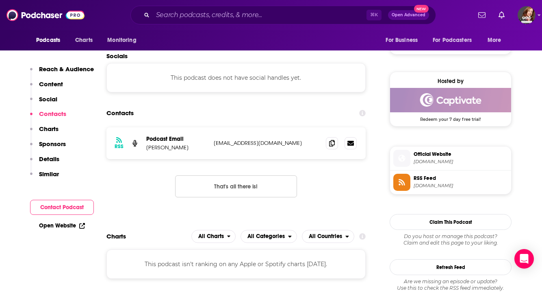
scroll to position [548, 0]
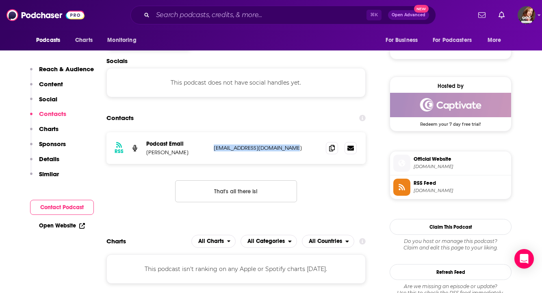
drag, startPoint x: 301, startPoint y: 149, endPoint x: 212, endPoint y: 148, distance: 89.0
click at [212, 148] on div "RSS Podcast Email Anushay Hossain thepaingappodcast@gmail.com thepaingappodcast…" at bounding box center [235, 148] width 259 height 32
copy p "thepaingappodcast@gmail.com"
